Goal: Task Accomplishment & Management: Use online tool/utility

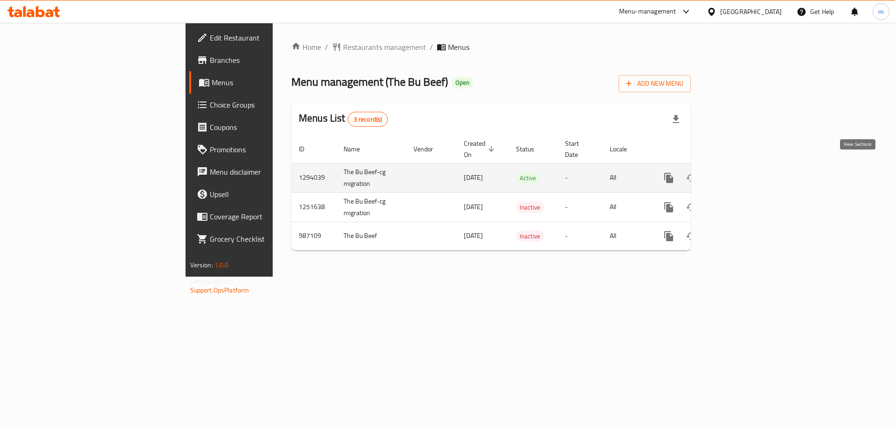
click at [740, 174] on icon "enhanced table" at bounding box center [735, 178] width 8 height 8
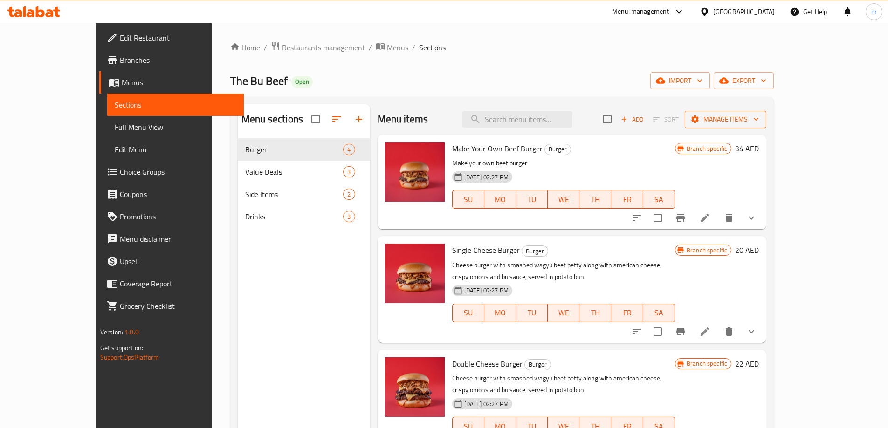
click at [759, 121] on span "Manage items" at bounding box center [725, 120] width 67 height 12
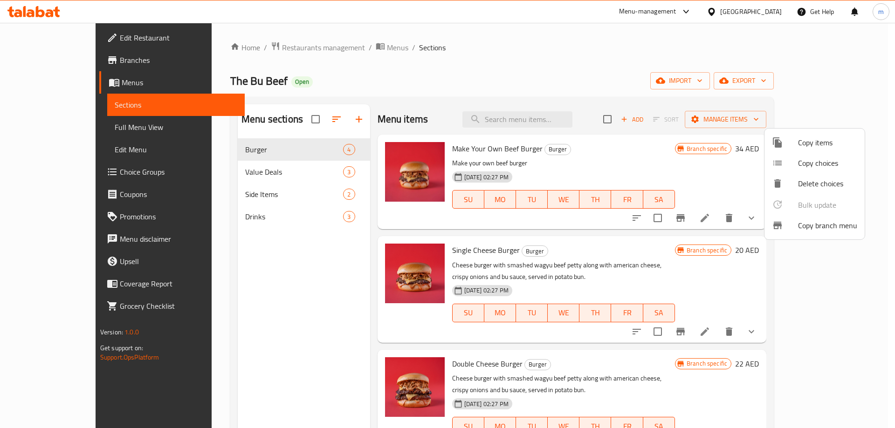
click at [813, 224] on span "Copy branch menu" at bounding box center [827, 225] width 59 height 11
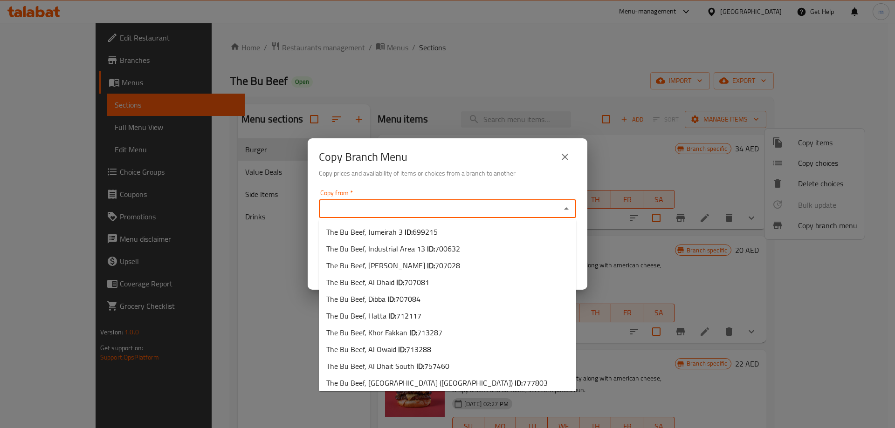
click at [434, 209] on input "Copy from   *" at bounding box center [439, 208] width 236 height 13
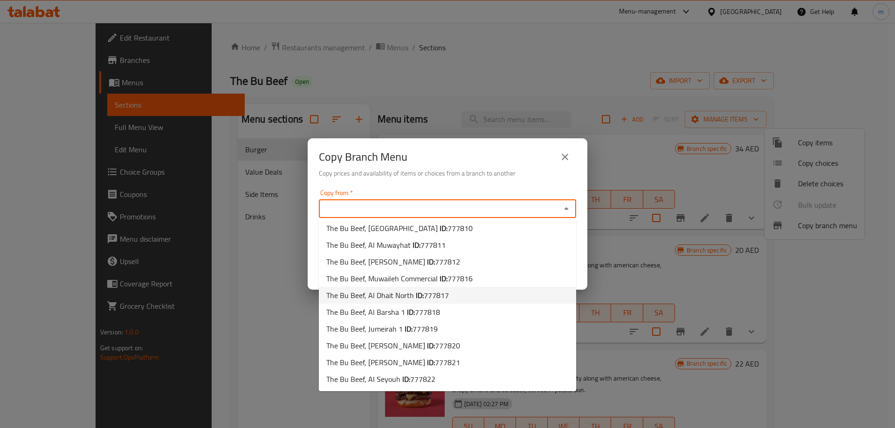
scroll to position [222, 0]
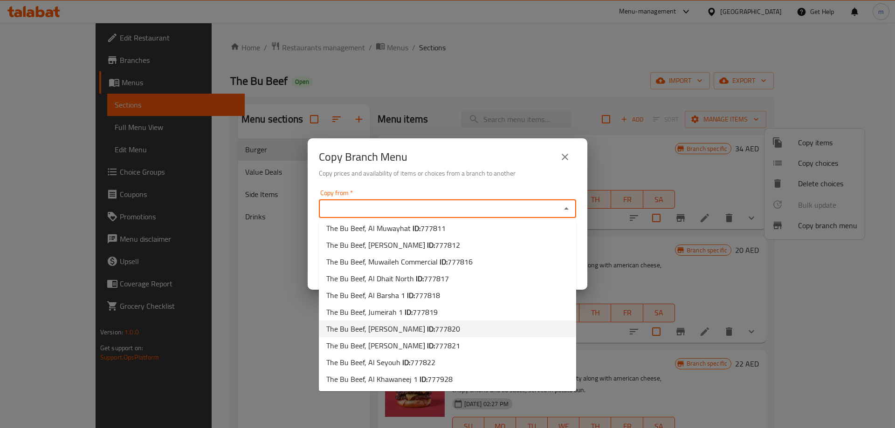
click at [435, 331] on span "777820" at bounding box center [447, 329] width 25 height 14
type input "The Bu Beef, Al Nahyan"
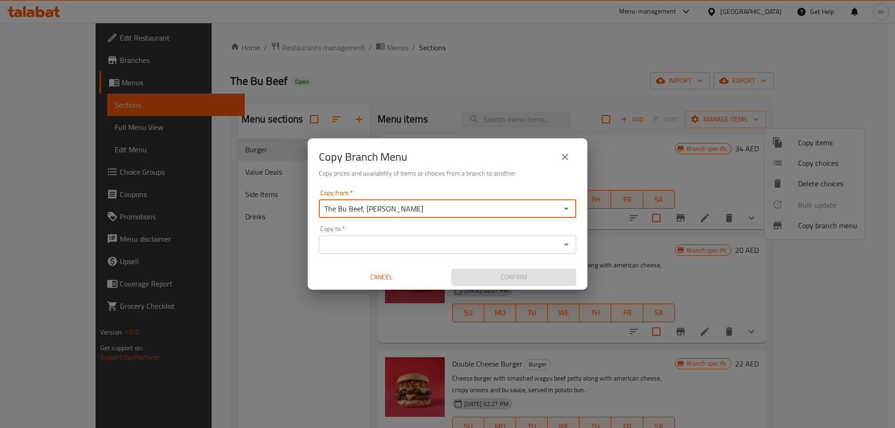
click at [440, 250] on input "Copy to   *" at bounding box center [439, 244] width 236 height 13
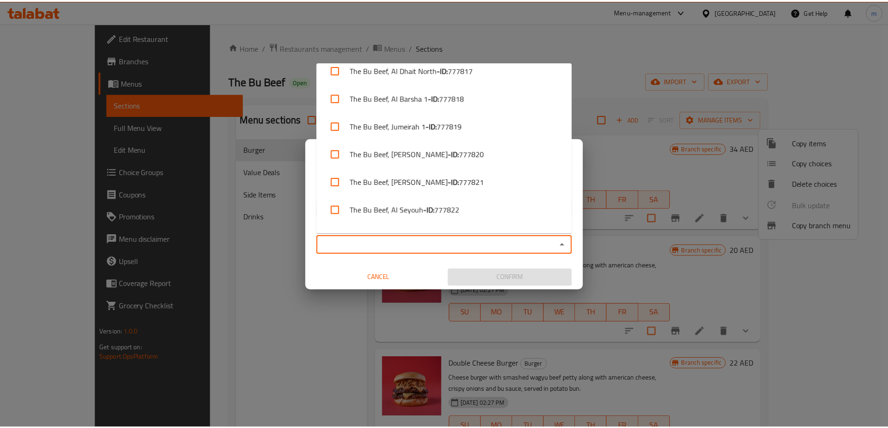
scroll to position [479, 0]
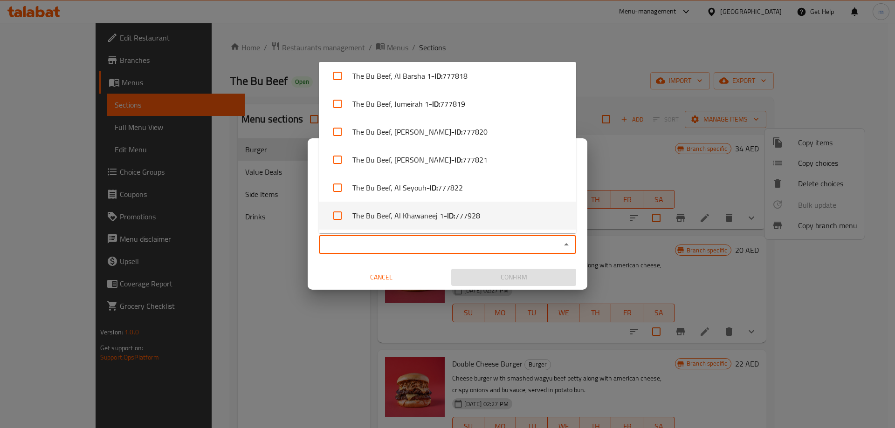
click at [444, 221] on b "- ID:" at bounding box center [449, 215] width 11 height 11
checkbox input "true"
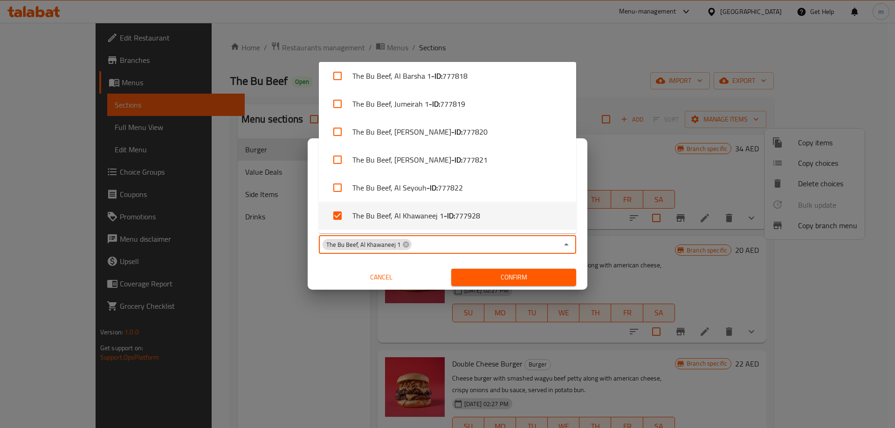
click at [506, 277] on span "Confirm" at bounding box center [513, 278] width 110 height 12
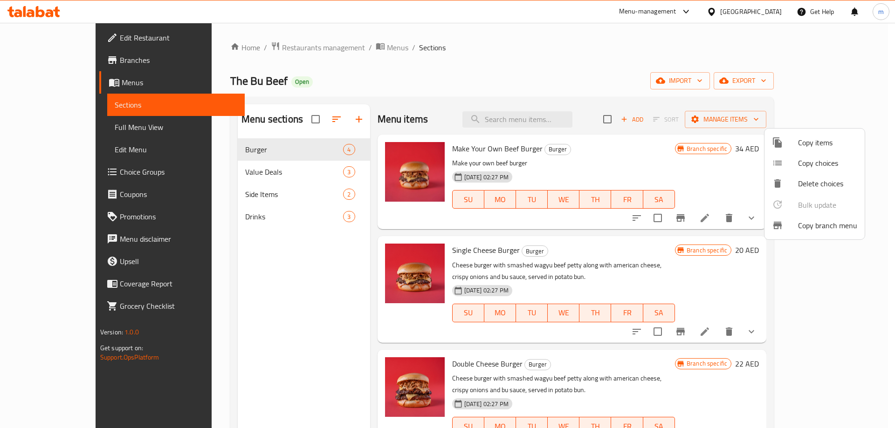
click at [74, 57] on div at bounding box center [447, 214] width 895 height 428
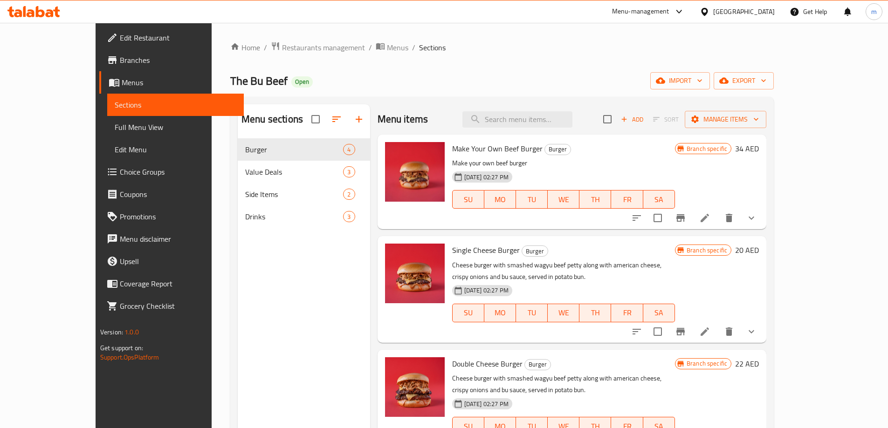
click at [120, 56] on span "Branches" at bounding box center [178, 60] width 116 height 11
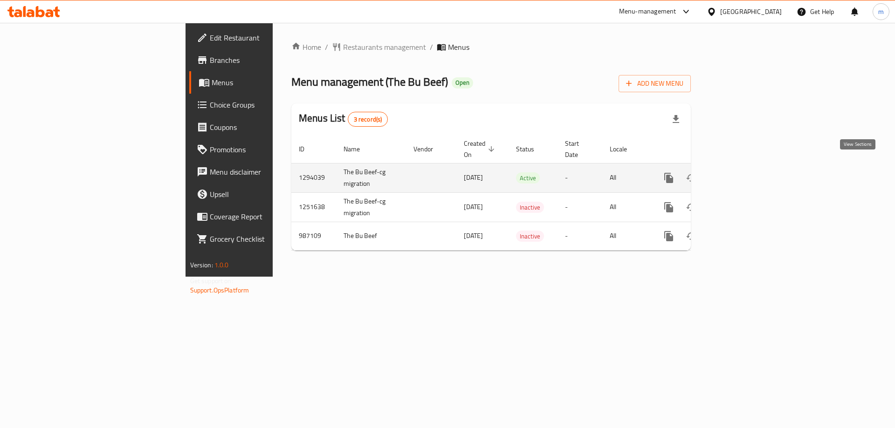
click at [741, 172] on icon "enhanced table" at bounding box center [735, 177] width 11 height 11
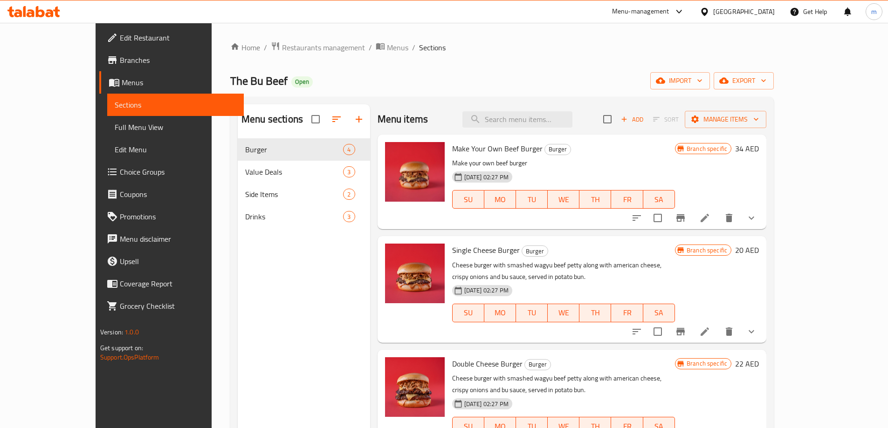
click at [120, 63] on span "Branches" at bounding box center [178, 60] width 116 height 11
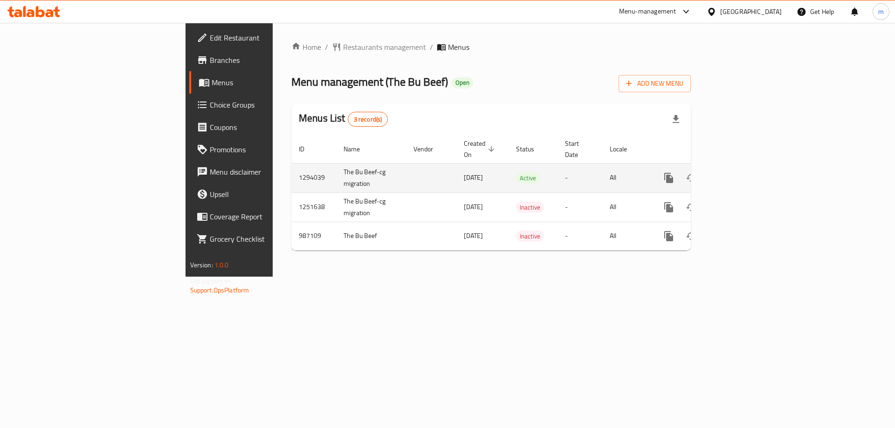
click at [740, 174] on icon "enhanced table" at bounding box center [735, 178] width 8 height 8
